Goal: Find specific page/section: Find specific page/section

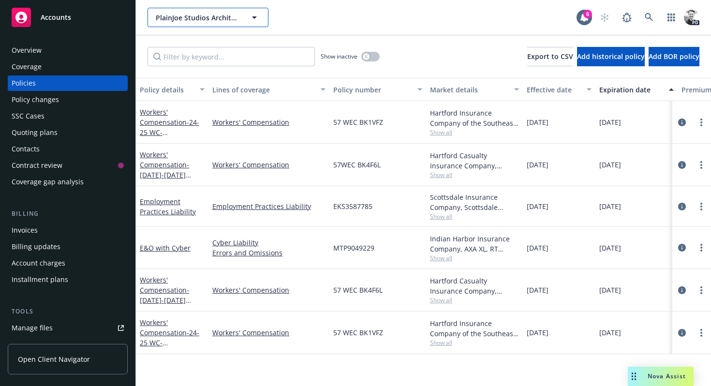
click at [203, 19] on span "PlainJoe Studios Architecture, Inc." at bounding box center [198, 18] width 84 height 10
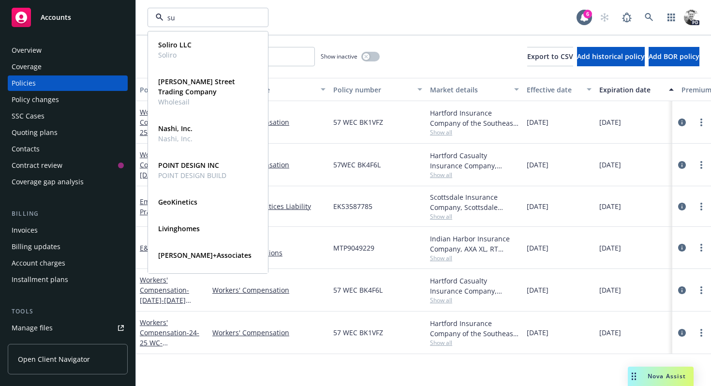
type input "sup"
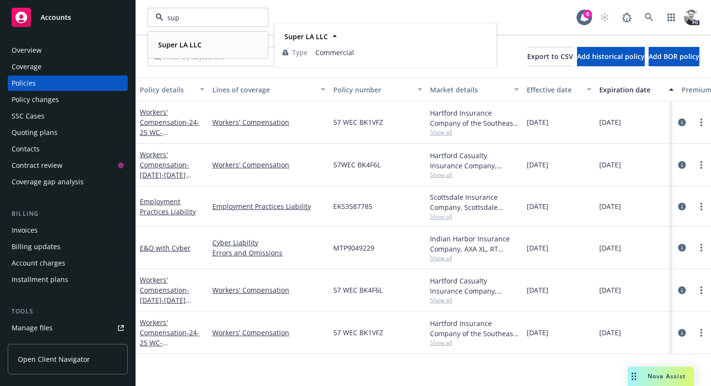
click at [181, 45] on strong "Super LA LLC" at bounding box center [180, 44] width 44 height 9
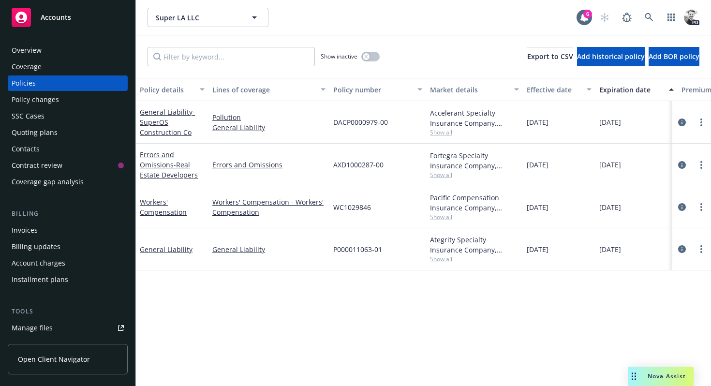
click at [33, 54] on div "Overview" at bounding box center [27, 50] width 30 height 15
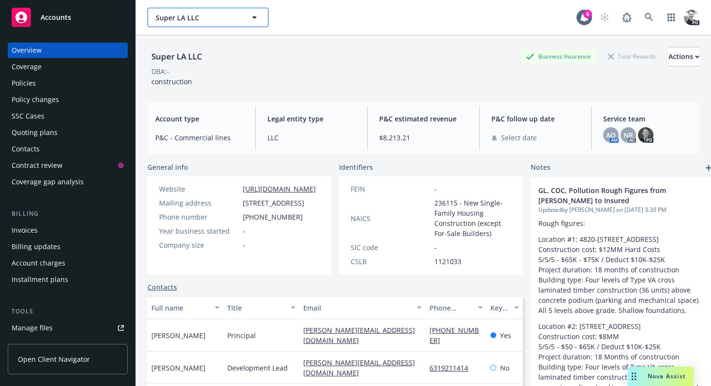
click at [204, 14] on span "Super LA LLC" at bounding box center [198, 18] width 84 height 10
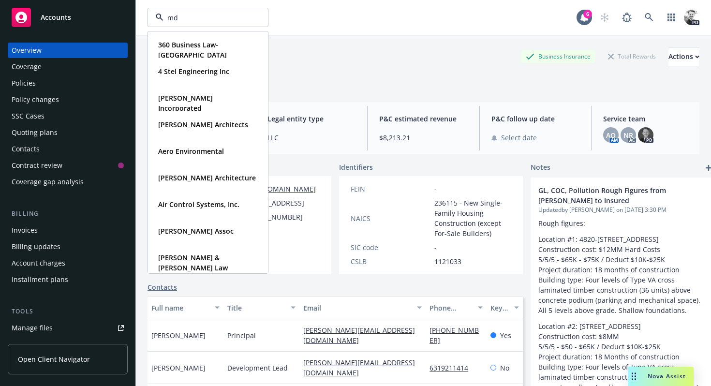
type input "mds"
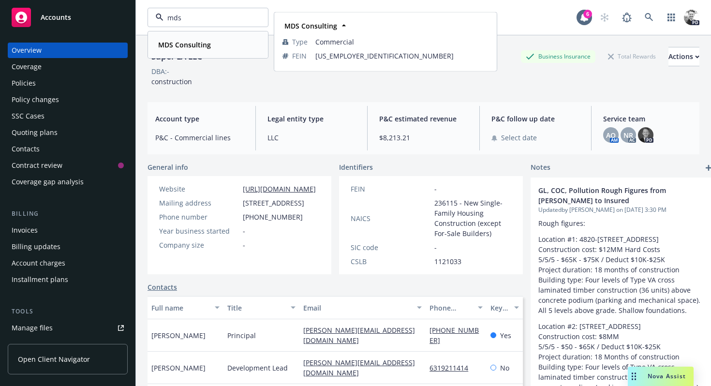
click at [199, 49] on span "MDS Consulting" at bounding box center [184, 45] width 53 height 10
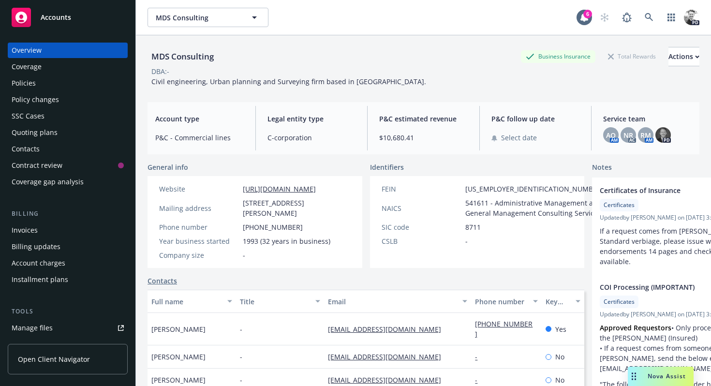
click at [44, 89] on div "Policies" at bounding box center [68, 82] width 112 height 15
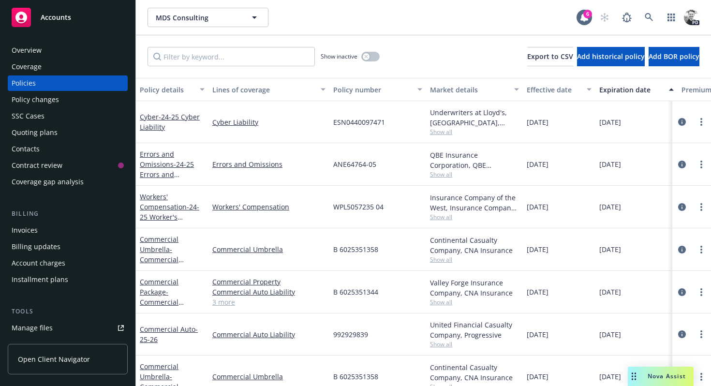
scroll to position [12, 0]
